Goal: Complete application form

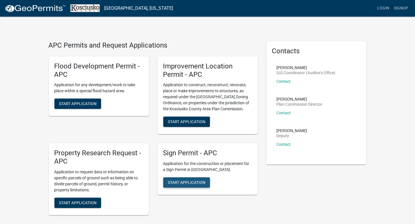
click at [179, 182] on span "Start Application" at bounding box center [186, 182] width 37 height 5
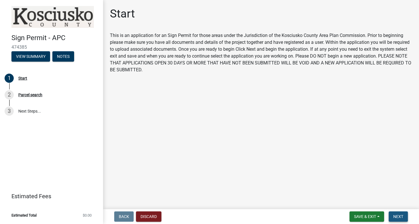
click at [405, 213] on button "Next" at bounding box center [398, 216] width 19 height 10
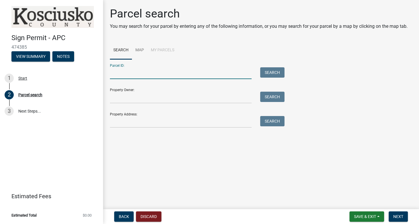
click at [141, 75] on input "Parcel ID:" at bounding box center [181, 73] width 142 height 12
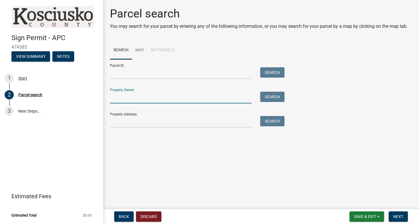
click at [145, 98] on input "Property Owner:" at bounding box center [181, 98] width 142 height 12
type input "[PERSON_NAME]"
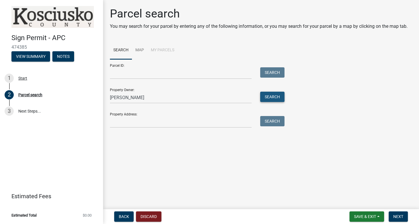
click at [273, 96] on button "Search" at bounding box center [272, 97] width 24 height 10
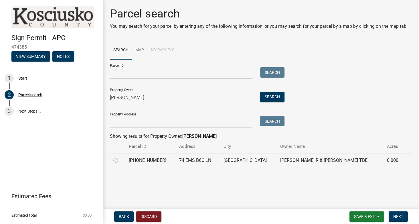
click at [120, 157] on label at bounding box center [120, 157] width 0 height 0
click at [120, 158] on input "radio" at bounding box center [122, 159] width 4 height 4
radio input "true"
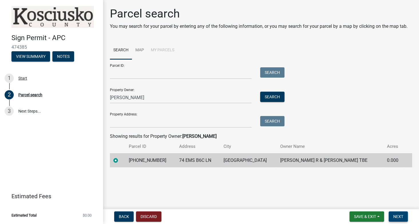
click at [402, 217] on span "Next" at bounding box center [398, 216] width 10 height 5
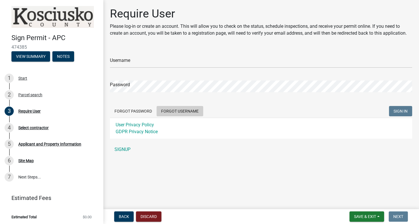
click at [172, 112] on button "Forgot Username" at bounding box center [180, 111] width 47 height 10
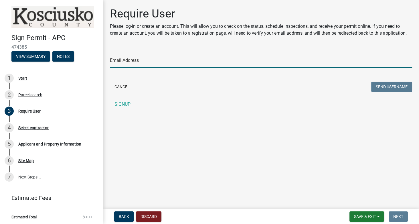
click at [154, 60] on input "Email Address" at bounding box center [261, 62] width 302 height 12
type input "[EMAIL_ADDRESS][DOMAIN_NAME]"
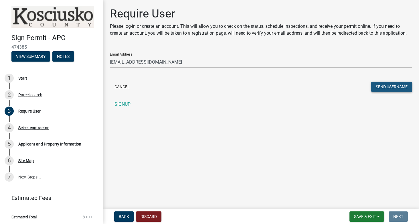
click at [384, 84] on button "Send Username" at bounding box center [391, 87] width 41 height 10
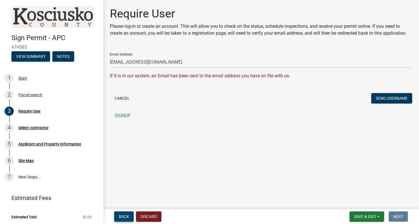
click at [120, 211] on button "Back" at bounding box center [123, 216] width 19 height 10
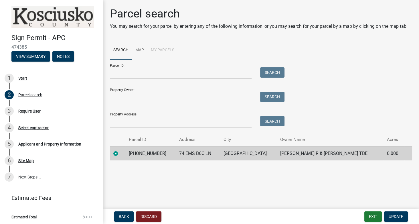
click at [127, 89] on div "Property Owner: Search" at bounding box center [196, 94] width 172 height 20
click at [178, 93] on input "Property Owner:" at bounding box center [181, 98] width 142 height 12
click at [287, 148] on td "Obermeyer Paul R & Michele M TBE" at bounding box center [330, 153] width 107 height 14
click at [146, 98] on input "Property Owner:" at bounding box center [181, 98] width 142 height 12
click at [120, 150] on label at bounding box center [120, 150] width 0 height 0
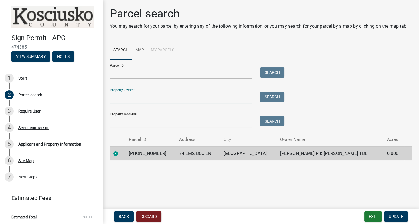
click at [120, 152] on input "radio" at bounding box center [122, 152] width 4 height 4
click at [120, 150] on label at bounding box center [120, 150] width 0 height 0
click at [120, 152] on input "radio" at bounding box center [122, 152] width 4 height 4
click at [120, 150] on label at bounding box center [120, 150] width 0 height 0
click at [120, 152] on input "radio" at bounding box center [122, 152] width 4 height 4
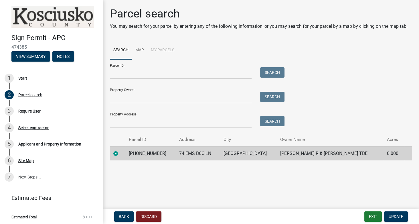
click at [161, 89] on div "Property Owner: Search" at bounding box center [196, 94] width 172 height 20
click at [135, 95] on input "Property Owner:" at bounding box center [181, 98] width 142 height 12
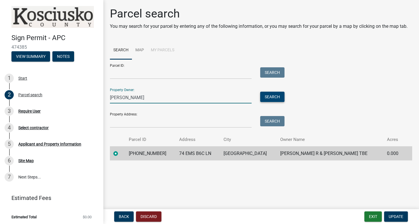
type input "obermeyer"
click at [270, 96] on button "Search" at bounding box center [272, 97] width 24 height 10
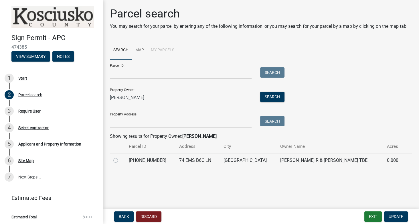
click at [120, 157] on label at bounding box center [120, 157] width 0 height 0
click at [120, 161] on input "radio" at bounding box center [122, 159] width 4 height 4
radio input "true"
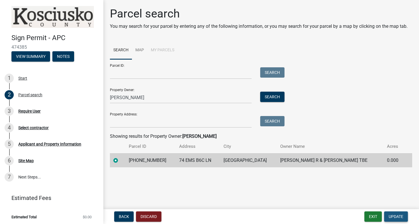
click at [401, 214] on span "Update" at bounding box center [396, 216] width 15 height 5
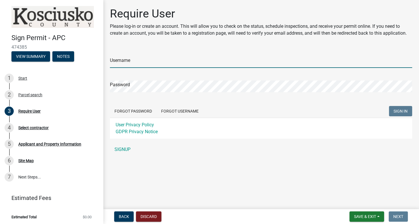
click at [137, 60] on input "Username" at bounding box center [261, 62] width 302 height 12
type input "[PERSON_NAME]"
click at [130, 80] on div "Password" at bounding box center [261, 82] width 302 height 20
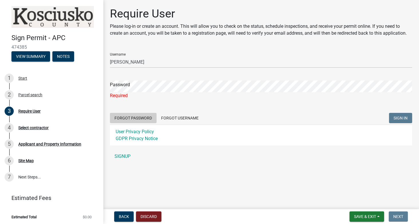
click at [126, 112] on form "Username Obermeyer Password Required Forgot Password Forgot Username SIGN IN Us…" at bounding box center [261, 96] width 302 height 97
click at [147, 119] on button "Forgot Password" at bounding box center [133, 118] width 47 height 10
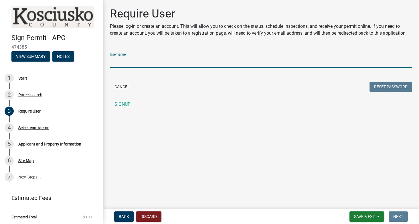
click at [118, 60] on input "Username" at bounding box center [261, 62] width 302 height 12
type input "obermeyer"
click at [387, 86] on button "Reset Password" at bounding box center [391, 87] width 43 height 10
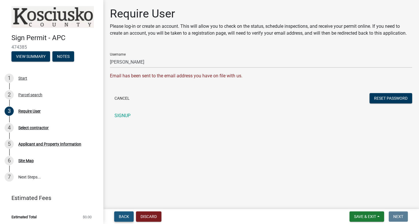
click at [124, 219] on button "Back" at bounding box center [123, 216] width 19 height 10
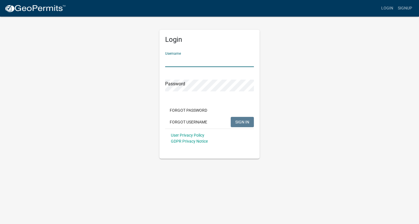
click at [179, 57] on input "Username" at bounding box center [209, 61] width 89 height 12
type input "obermeyer"
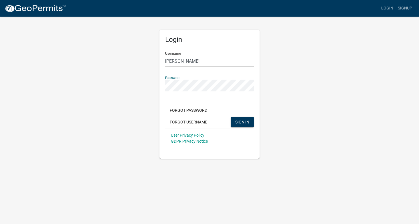
click at [231, 117] on button "SIGN IN" at bounding box center [242, 122] width 23 height 10
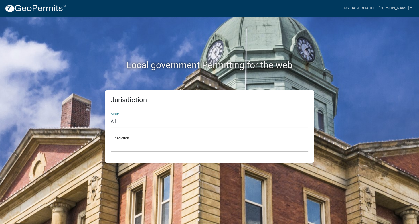
click at [143, 124] on select "All Colorado Georgia Indiana Iowa Kansas Minnesota Ohio South Carolina Wisconsin" at bounding box center [210, 122] width 198 height 12
select select "[US_STATE]"
click at [111, 116] on select "All Colorado Georgia Indiana Iowa Kansas Minnesota Ohio South Carolina Wisconsin" at bounding box center [210, 122] width 198 height 12
click at [144, 133] on div "Jurisdiction City of Charlestown, Indiana City of Jeffersonville, Indiana City …" at bounding box center [210, 142] width 198 height 20
click at [143, 141] on select "City of Charlestown, Indiana City of Jeffersonville, Indiana City of Logansport…" at bounding box center [210, 146] width 198 height 12
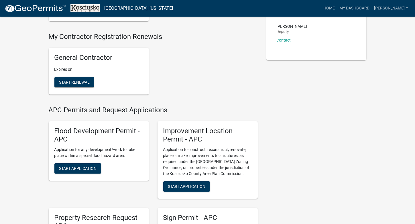
scroll to position [114, 0]
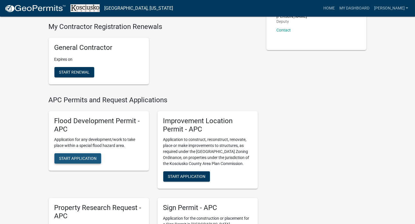
click at [90, 159] on span "Start Application" at bounding box center [77, 158] width 37 height 5
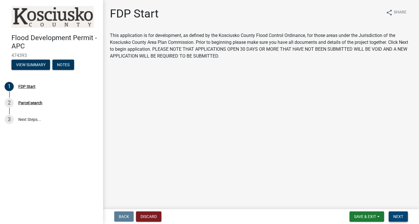
click at [396, 212] on button "Next" at bounding box center [398, 216] width 19 height 10
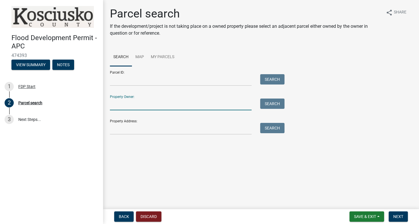
click at [129, 102] on input "Property Owner:" at bounding box center [181, 104] width 142 height 12
type input "obermeyer"
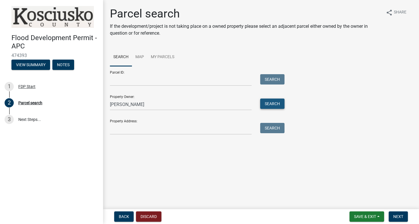
click at [272, 106] on button "Search" at bounding box center [272, 103] width 24 height 10
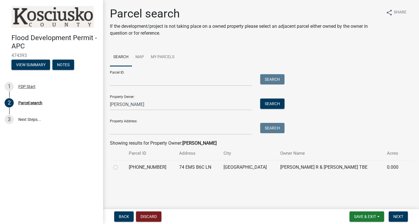
click at [113, 166] on td at bounding box center [117, 167] width 15 height 14
click at [120, 164] on label at bounding box center [120, 164] width 0 height 0
click at [120, 167] on input "radio" at bounding box center [122, 166] width 4 height 4
radio input "true"
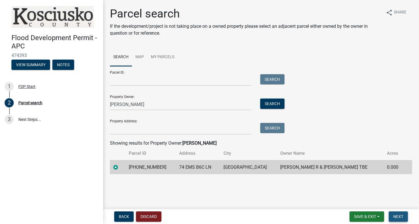
click at [393, 217] on button "Next" at bounding box center [398, 216] width 19 height 10
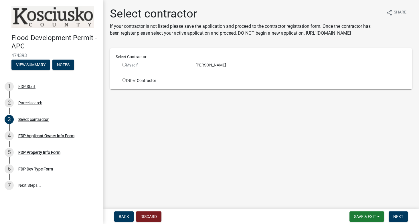
drag, startPoint x: 124, startPoint y: 66, endPoint x: 117, endPoint y: 70, distance: 8.0
click at [122, 67] on div "Myself" at bounding box center [154, 65] width 65 height 6
click at [125, 64] on input "radio" at bounding box center [124, 65] width 4 height 4
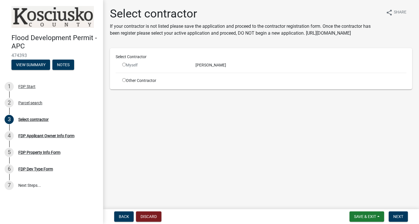
click at [125, 64] on input "radio" at bounding box center [124, 65] width 4 height 4
radio input "false"
click at [125, 81] on input "radio" at bounding box center [124, 80] width 4 height 4
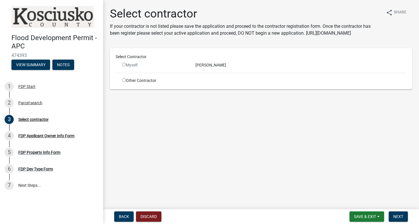
radio input "true"
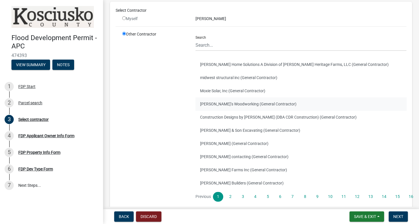
scroll to position [27, 0]
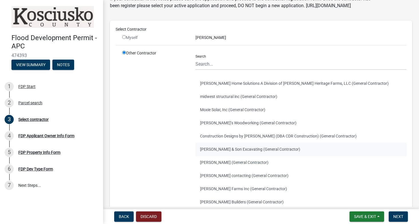
click at [241, 156] on button "Merritt & Son Excavating (General Contractor)" at bounding box center [300, 149] width 211 height 13
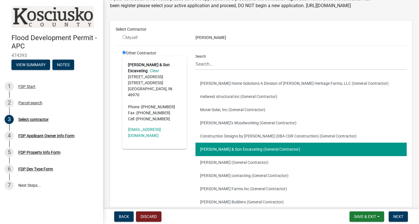
click at [124, 39] on input "radio" at bounding box center [124, 37] width 4 height 4
radio input "false"
radio input "true"
click at [128, 216] on span "Back" at bounding box center [124, 216] width 10 height 5
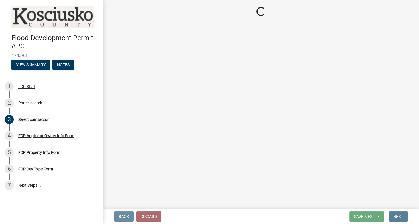
scroll to position [0, 0]
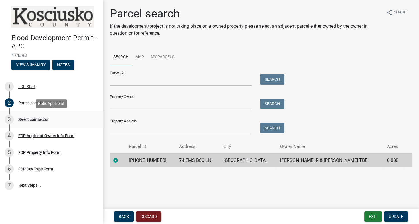
click at [42, 118] on div "Select contractor" at bounding box center [33, 119] width 30 height 4
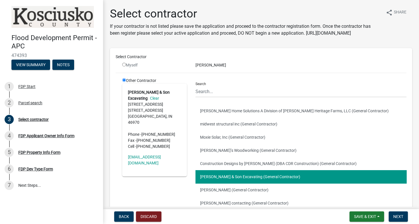
click at [125, 66] on input "radio" at bounding box center [124, 65] width 4 height 4
radio input "false"
radio input "true"
click at [125, 82] on input "radio" at bounding box center [124, 80] width 4 height 4
click at [123, 66] on input "radio" at bounding box center [124, 65] width 4 height 4
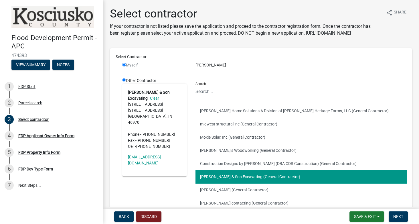
radio input "false"
radio input "true"
click at [123, 66] on input "radio" at bounding box center [124, 65] width 4 height 4
radio input "false"
radio input "true"
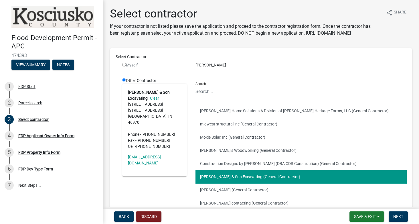
click at [123, 66] on input "radio" at bounding box center [124, 65] width 4 height 4
radio input "false"
radio input "true"
click at [41, 66] on button "View Summary" at bounding box center [30, 65] width 39 height 10
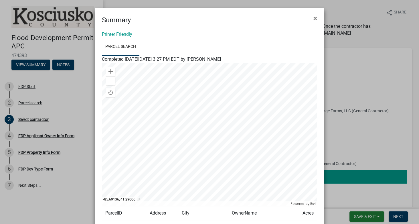
click at [180, 127] on div at bounding box center [209, 134] width 215 height 143
click at [38, 169] on ngb-modal-window "Summary × Printer Friendly Parcel search Completed On Friday, September 5, 2025…" at bounding box center [209, 112] width 419 height 224
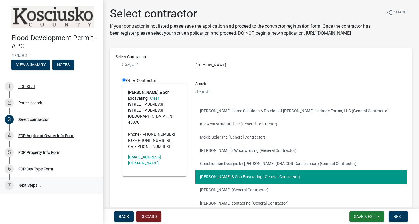
click at [33, 184] on link "7 Next Steps..." at bounding box center [51, 185] width 103 height 17
click at [145, 215] on button "Discard" at bounding box center [148, 216] width 25 height 10
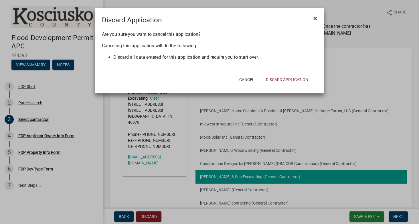
click at [314, 19] on span "×" at bounding box center [315, 18] width 4 height 8
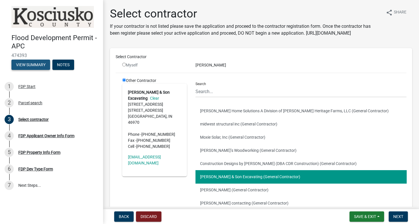
click at [31, 64] on button "View Summary" at bounding box center [30, 65] width 39 height 10
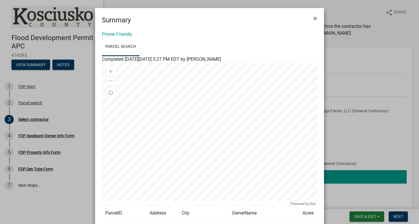
click at [64, 68] on ngb-modal-window "Summary × Printer Friendly Parcel search Completed On Friday, September 5, 2025…" at bounding box center [209, 112] width 419 height 224
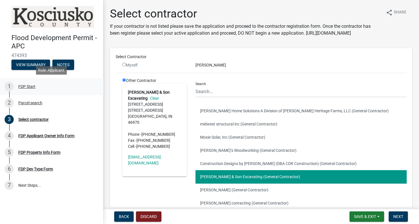
click at [34, 87] on div "FDP Start" at bounding box center [26, 86] width 17 height 4
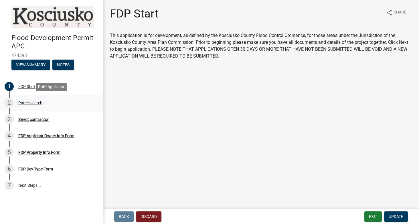
click at [38, 102] on div "Parcel search" at bounding box center [30, 103] width 24 height 4
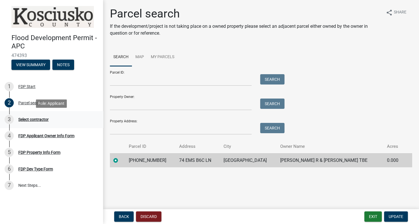
click at [36, 120] on div "Select contractor" at bounding box center [33, 119] width 30 height 4
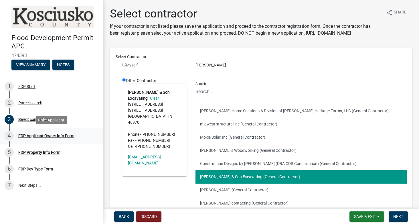
click at [36, 133] on div "4 FDP Applicant Owner Info Form" at bounding box center [49, 135] width 89 height 9
click at [36, 137] on div "FDP Applicant Owner Info Form" at bounding box center [46, 136] width 56 height 4
click at [36, 135] on div "FDP Applicant Owner Info Form" at bounding box center [46, 136] width 56 height 4
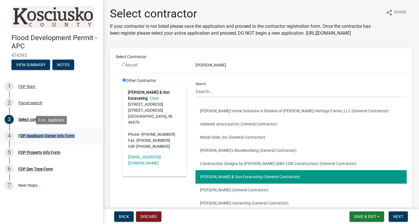
click at [36, 135] on div "FDP Applicant Owner Info Form" at bounding box center [46, 136] width 56 height 4
click at [108, 215] on div "Back Discard Save & Exit Save Save & Exit Next" at bounding box center [261, 216] width 307 height 10
click at [117, 216] on button "Back" at bounding box center [123, 216] width 19 height 10
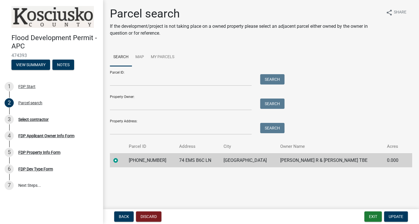
click at [137, 160] on td "005-105-021" at bounding box center [150, 160] width 50 height 14
click at [392, 215] on span "Update" at bounding box center [396, 216] width 15 height 5
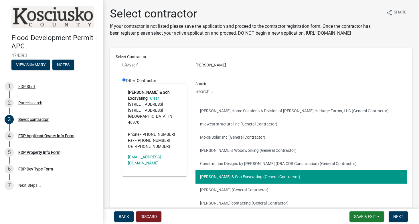
click at [123, 66] on input "radio" at bounding box center [124, 65] width 4 height 4
radio input "false"
radio input "true"
click at [137, 218] on button "Discard" at bounding box center [148, 216] width 25 height 10
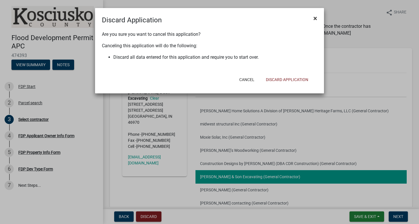
click at [312, 17] on button "×" at bounding box center [315, 18] width 13 height 16
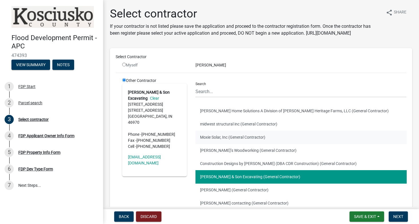
drag, startPoint x: 281, startPoint y: 56, endPoint x: 382, endPoint y: 138, distance: 129.8
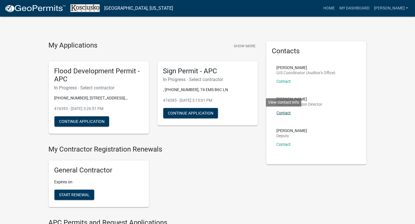
click at [285, 113] on link "Contact" at bounding box center [284, 112] width 14 height 5
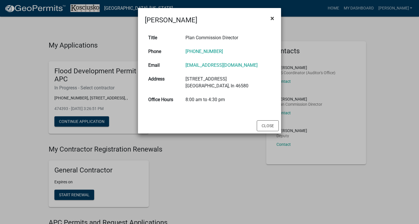
click at [273, 18] on span "×" at bounding box center [272, 18] width 4 height 8
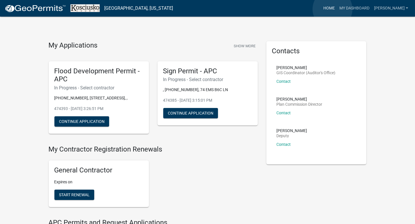
click at [332, 9] on link "Home" at bounding box center [329, 8] width 16 height 11
click at [67, 119] on button "Continue Application" at bounding box center [81, 121] width 55 height 10
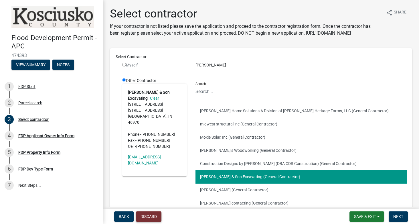
click at [151, 213] on button "Discard" at bounding box center [148, 216] width 25 height 10
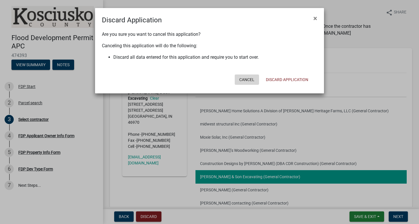
click at [245, 81] on button "Cancel" at bounding box center [247, 79] width 24 height 10
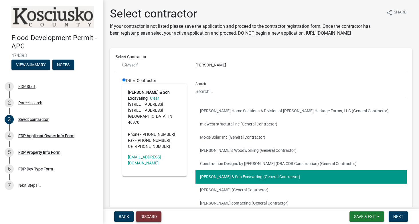
click at [148, 218] on button "Discard" at bounding box center [148, 216] width 25 height 10
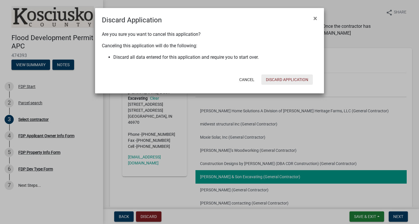
click at [275, 78] on button "Discard Application" at bounding box center [287, 79] width 52 height 10
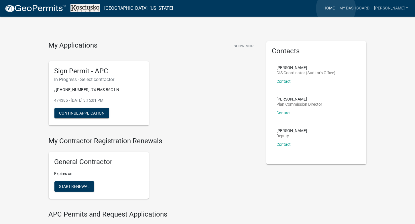
click at [336, 8] on link "Home" at bounding box center [329, 8] width 16 height 11
click at [351, 8] on link "My Dashboard" at bounding box center [354, 8] width 35 height 11
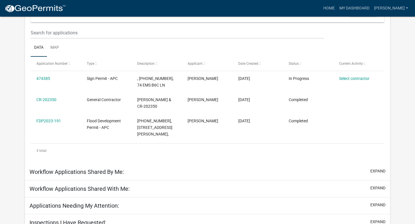
scroll to position [71, 0]
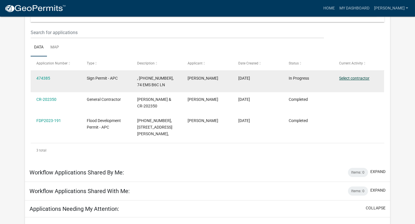
click at [343, 77] on link "Select contractor" at bounding box center [354, 78] width 30 height 5
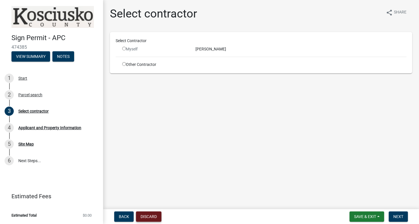
click at [153, 218] on button "Discard" at bounding box center [148, 216] width 25 height 10
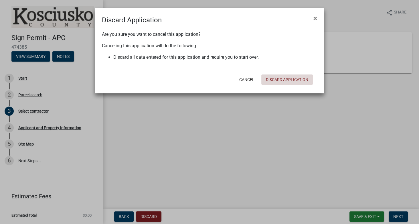
click at [270, 80] on button "Discard Application" at bounding box center [287, 79] width 52 height 10
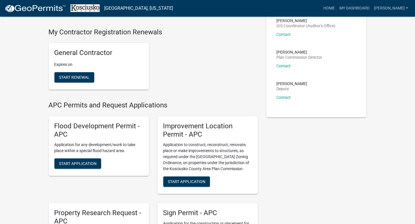
scroll to position [57, 0]
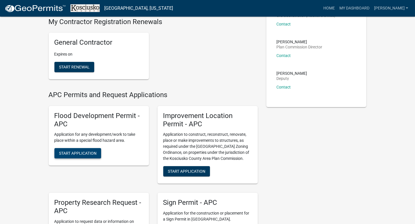
click at [70, 153] on span "Start Application" at bounding box center [77, 153] width 37 height 5
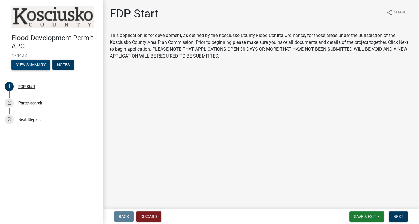
click at [43, 64] on button "View Summary" at bounding box center [30, 65] width 39 height 10
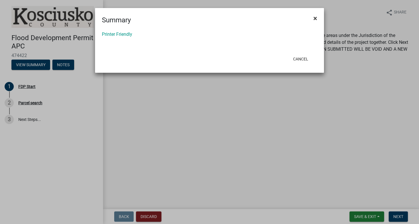
click at [315, 20] on span "×" at bounding box center [315, 18] width 4 height 8
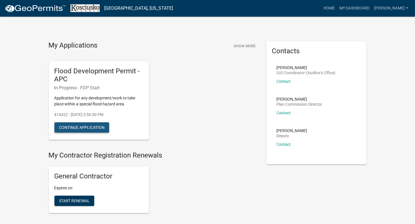
click at [92, 126] on button "Continue Application" at bounding box center [81, 127] width 55 height 10
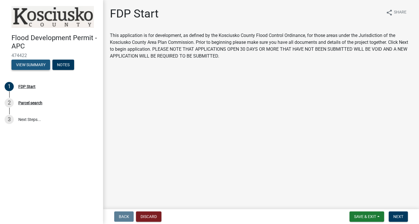
click at [29, 67] on button "View Summary" at bounding box center [30, 65] width 39 height 10
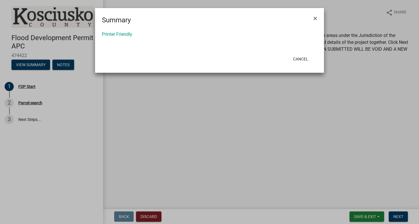
click at [62, 68] on ngb-modal-window "Summary × Printer Friendly Cancel" at bounding box center [209, 112] width 419 height 224
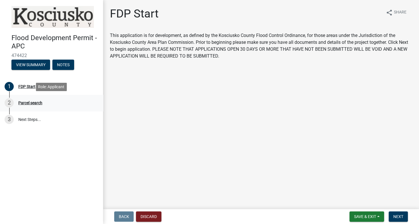
click at [28, 102] on div "Parcel search" at bounding box center [30, 103] width 24 height 4
click at [29, 86] on div "FDP Start" at bounding box center [26, 86] width 17 height 4
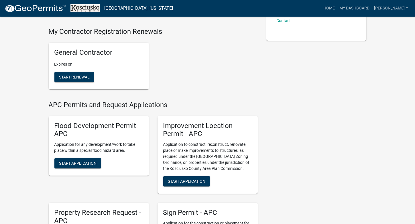
scroll to position [143, 0]
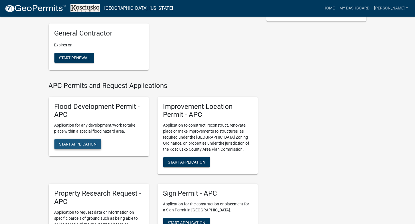
click at [93, 144] on span "Start Application" at bounding box center [77, 144] width 37 height 5
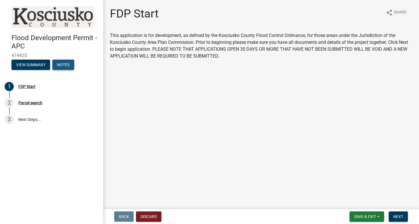
click at [70, 64] on button "Notes" at bounding box center [63, 65] width 22 height 10
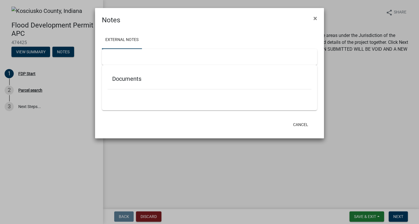
click at [32, 52] on ngb-modal-window "Notes × External Notes Documents Cancel" at bounding box center [209, 112] width 419 height 224
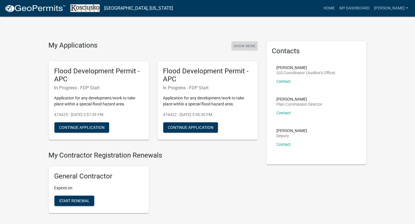
click at [252, 46] on button "Show More" at bounding box center [244, 45] width 26 height 9
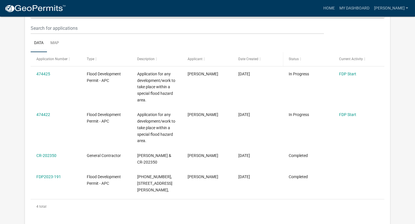
scroll to position [76, 0]
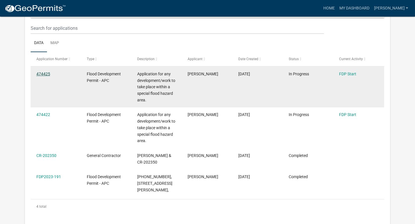
click at [45, 74] on link "474425" at bounding box center [43, 74] width 14 height 5
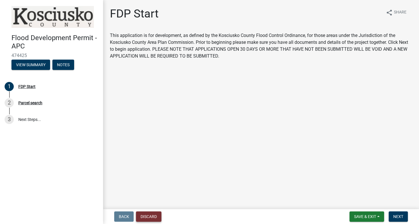
click at [146, 214] on button "Discard" at bounding box center [148, 216] width 25 height 10
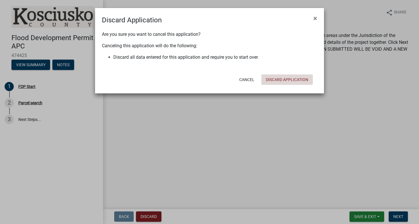
click at [272, 78] on button "Discard Application" at bounding box center [287, 79] width 52 height 10
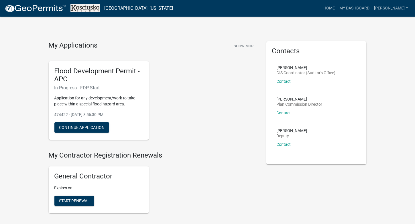
click at [92, 48] on h4 "My Applications" at bounding box center [73, 45] width 49 height 9
click at [241, 45] on button "Show More" at bounding box center [244, 45] width 26 height 9
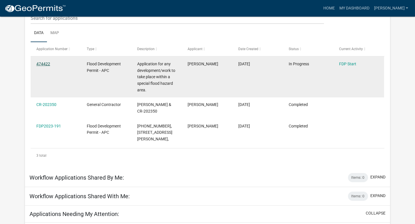
scroll to position [76, 0]
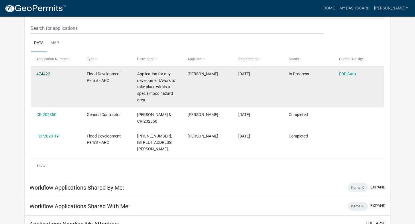
click at [46, 73] on link "474422" at bounding box center [43, 74] width 14 height 5
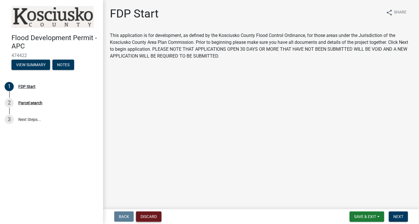
click at [144, 214] on button "Discard" at bounding box center [148, 216] width 25 height 10
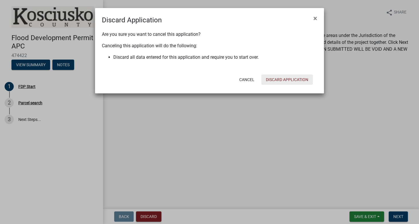
click at [274, 78] on button "Discard Application" at bounding box center [287, 79] width 52 height 10
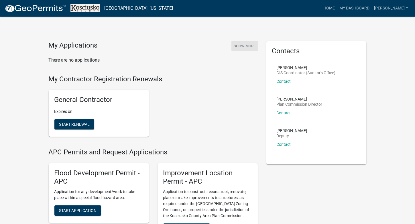
click at [246, 45] on button "Show More" at bounding box center [244, 45] width 26 height 9
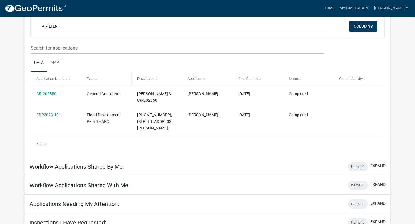
scroll to position [57, 0]
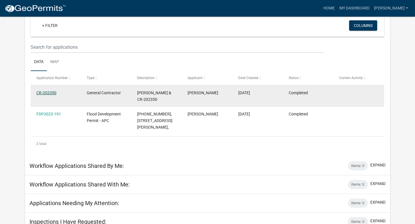
click at [54, 93] on link "CR-202350" at bounding box center [46, 92] width 20 height 5
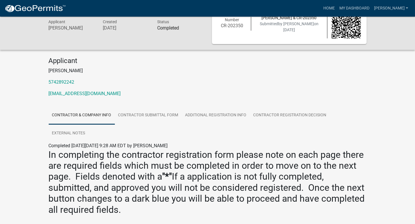
scroll to position [57, 0]
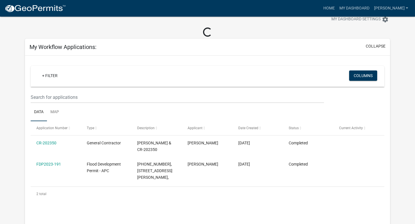
scroll to position [57, 0]
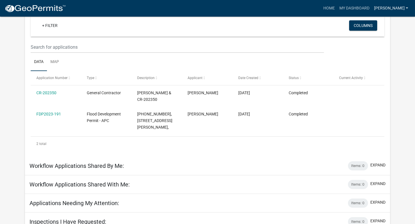
click at [397, 9] on link "[PERSON_NAME]" at bounding box center [391, 8] width 39 height 11
click at [377, 56] on link "Logout" at bounding box center [385, 56] width 49 height 14
